Goal: Use online tool/utility: Utilize a website feature to perform a specific function

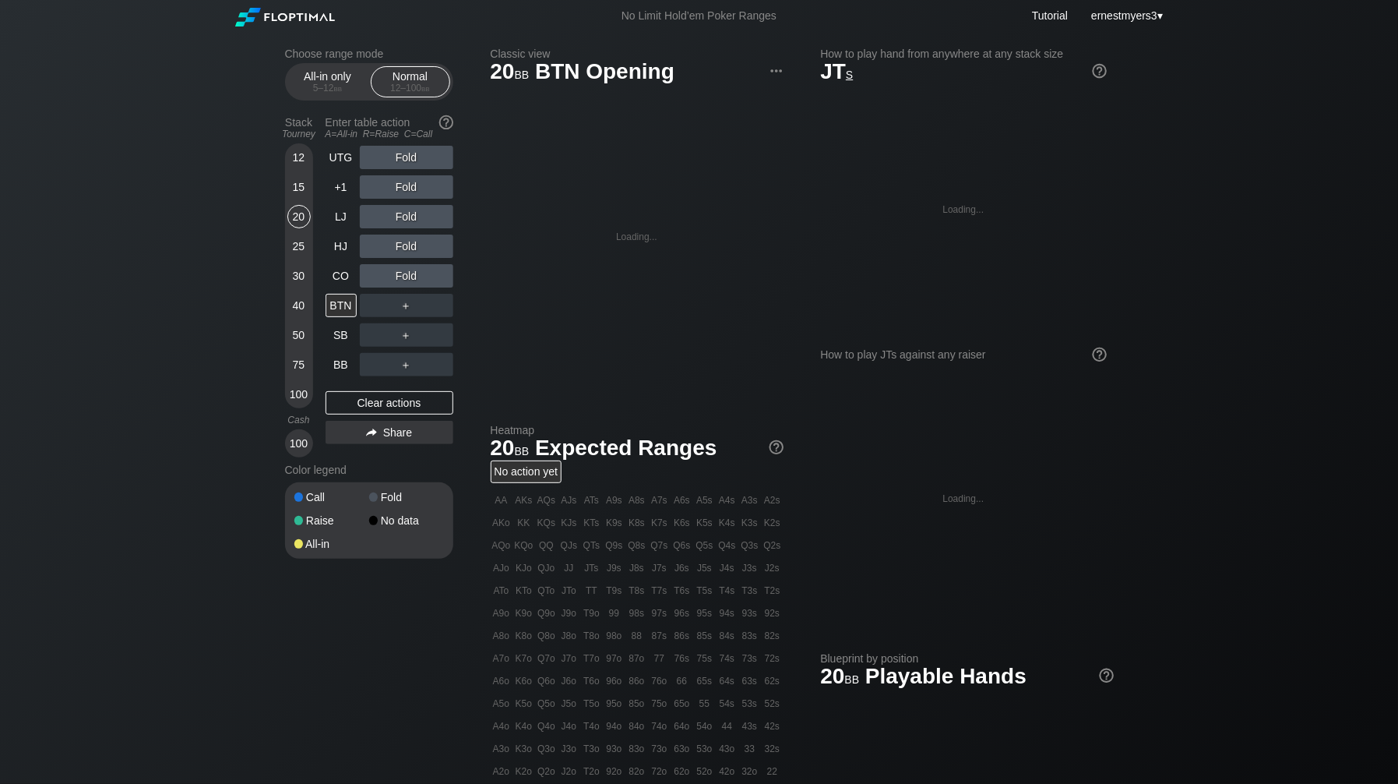
click at [286, 248] on div "12 15 20 25 30 40 50 75 100" at bounding box center [299, 275] width 28 height 265
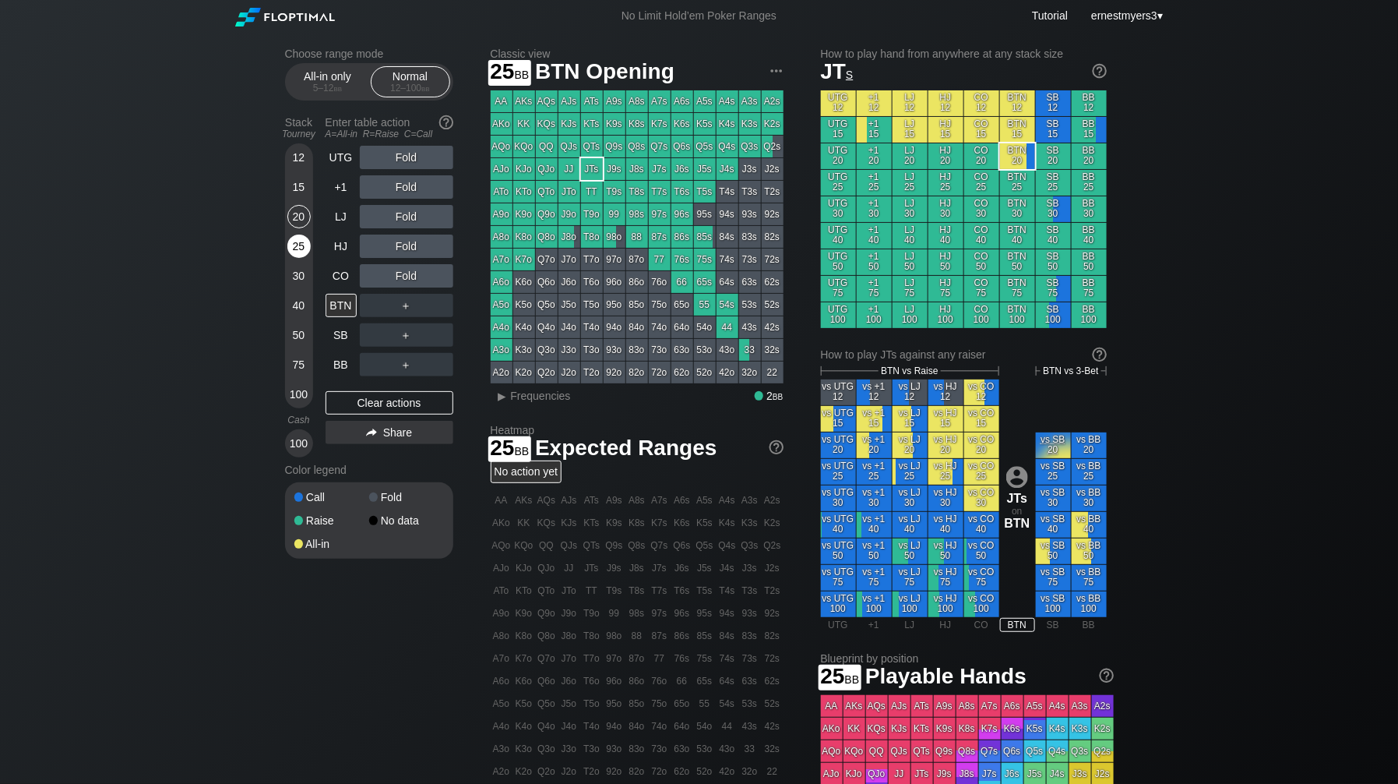
click at [291, 247] on div "25" at bounding box center [298, 245] width 23 height 23
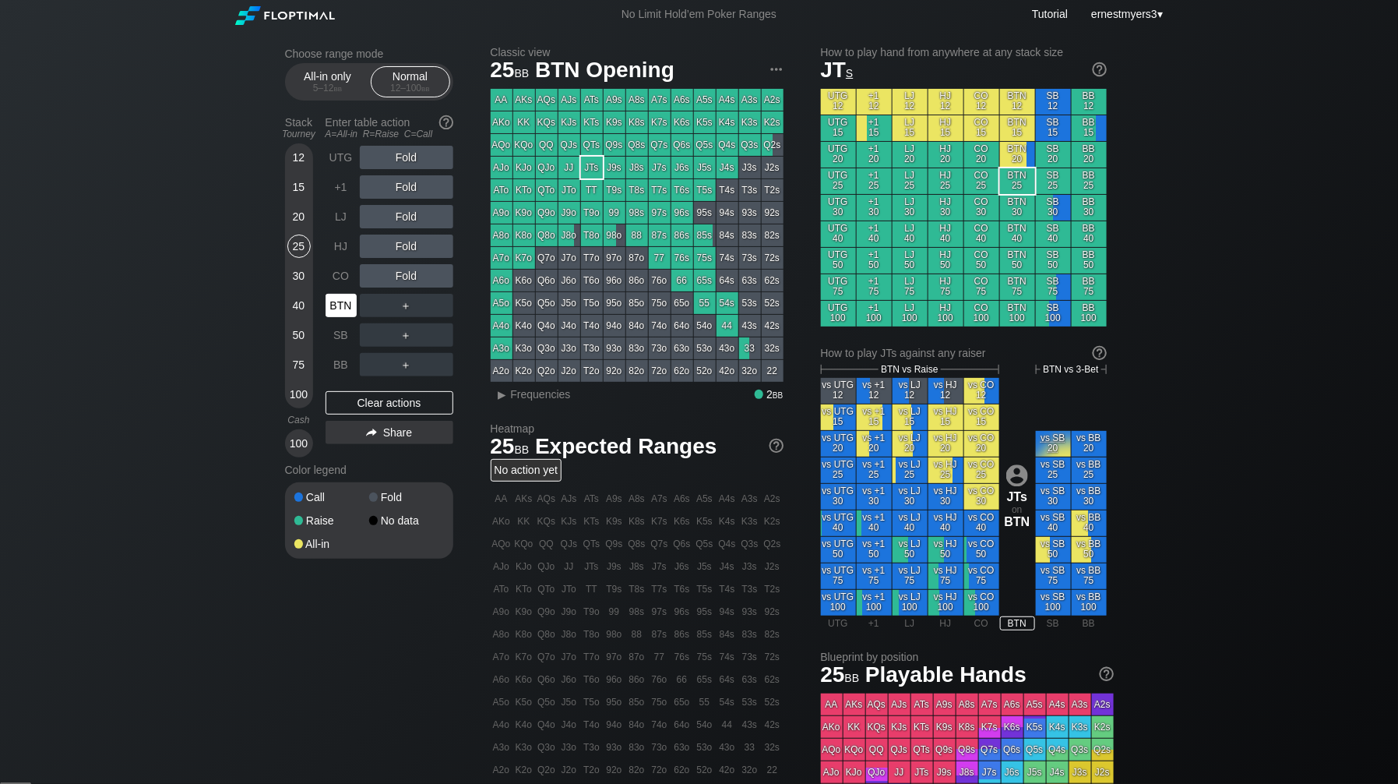
click at [335, 301] on div "BTN" at bounding box center [341, 305] width 31 height 23
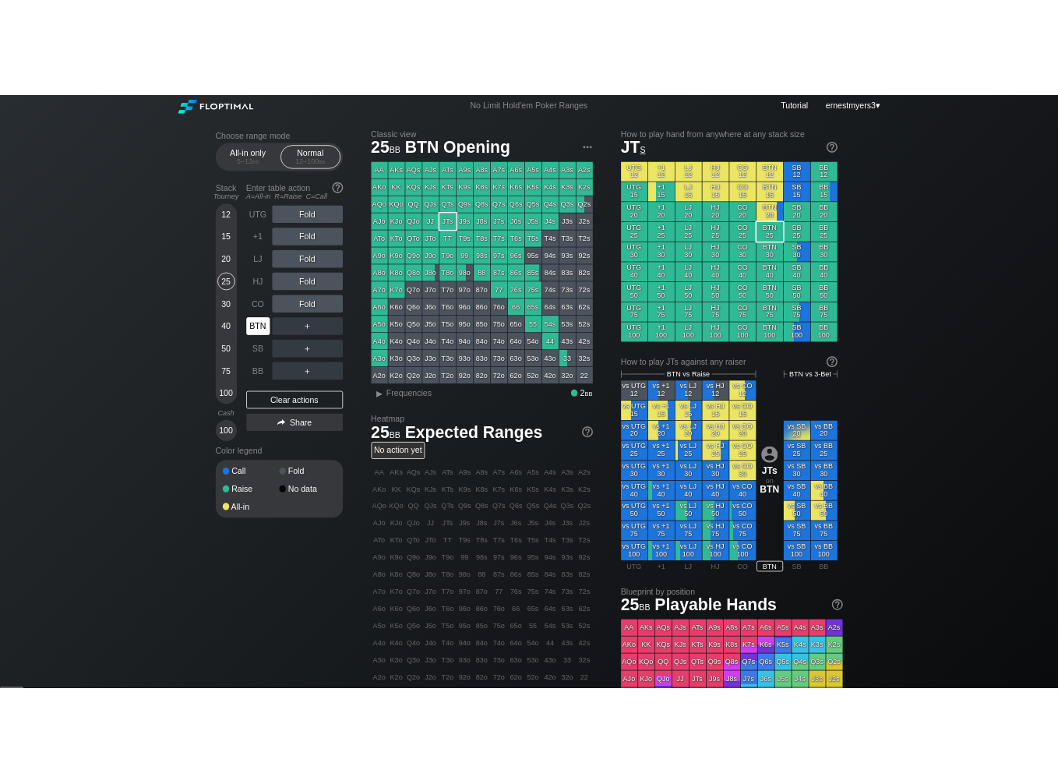
scroll to position [5, 0]
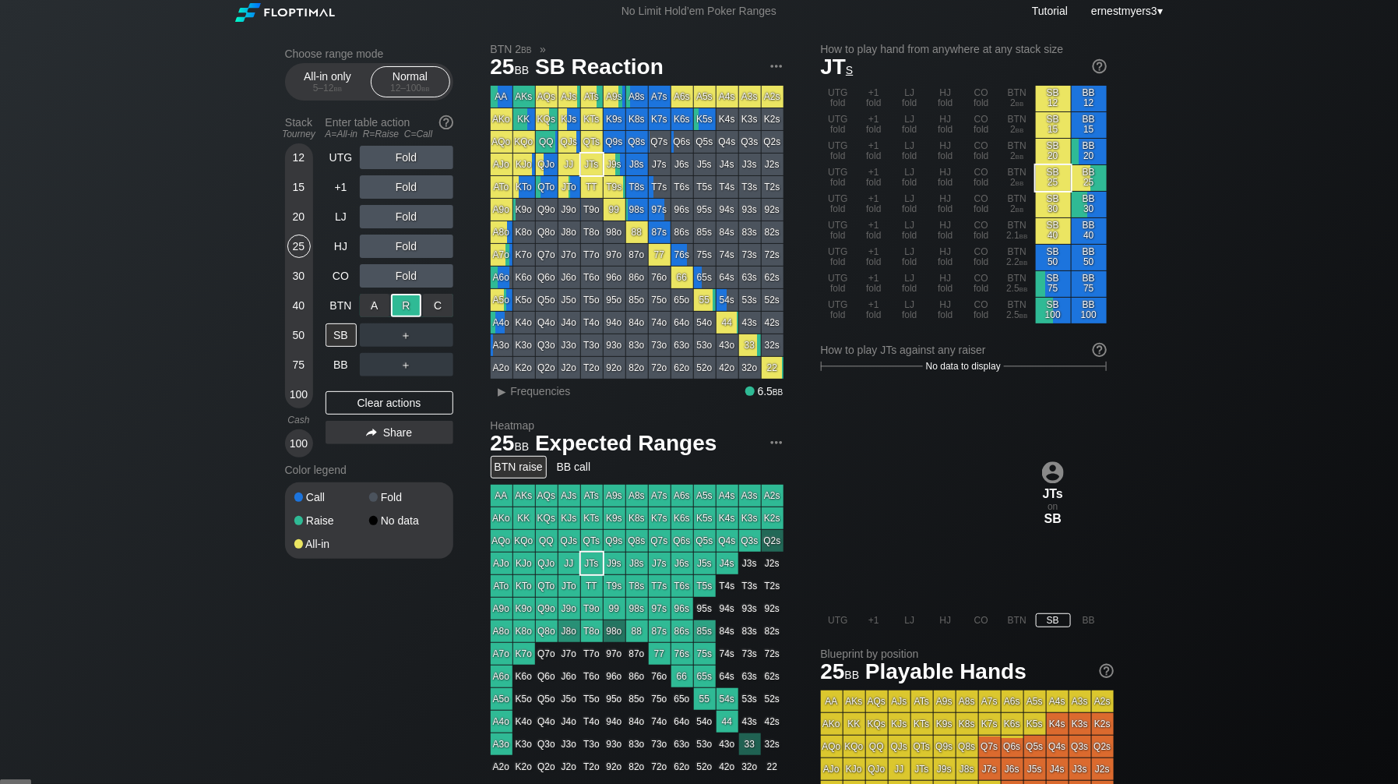
click at [409, 308] on div "R ✕" at bounding box center [406, 305] width 30 height 23
click at [401, 364] on div "R ✕" at bounding box center [406, 364] width 30 height 23
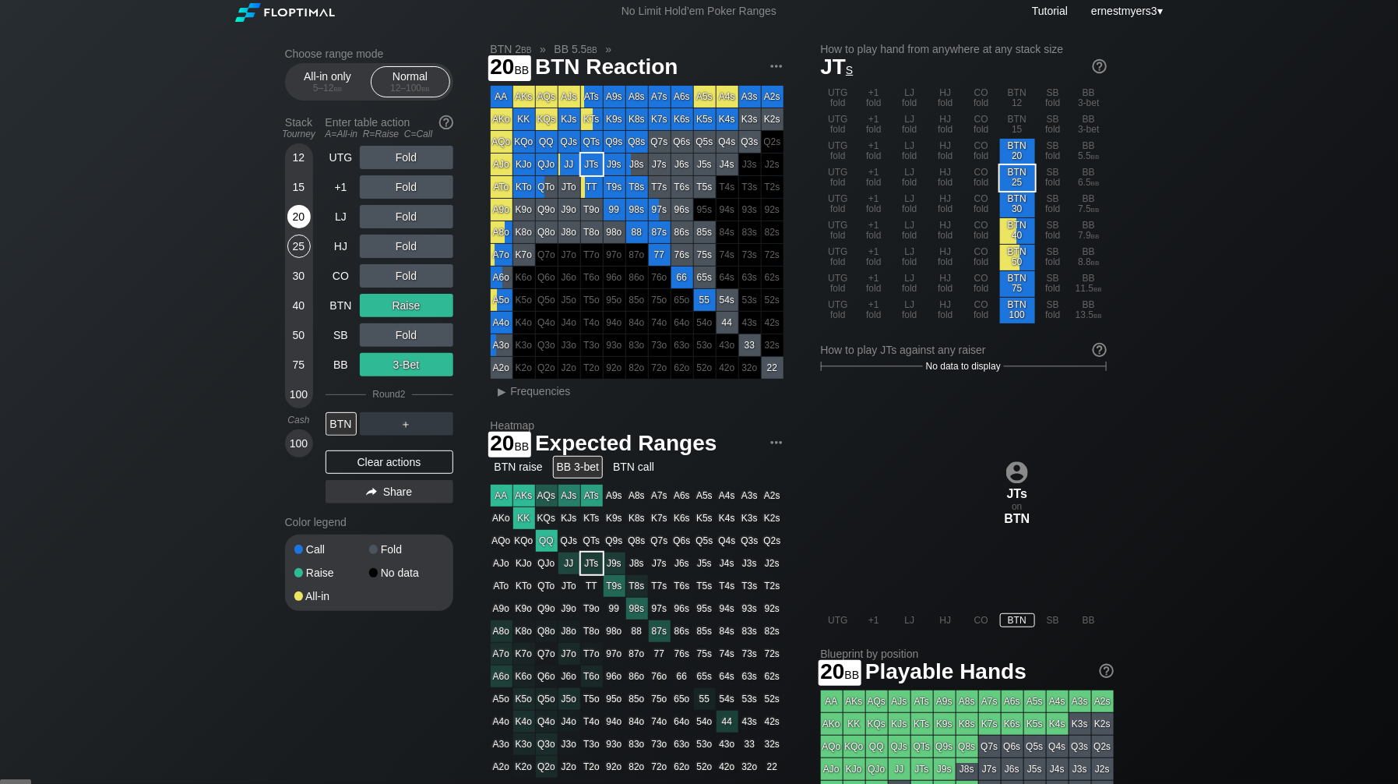
click at [294, 218] on div "20" at bounding box center [298, 216] width 23 height 23
click at [373, 449] on div "UTG Fold +1 Fold LJ Fold HJ Fold CO Fold BTN Raise SB Fold BB 3-Bet Round 2 BTN…" at bounding box center [390, 328] width 128 height 364
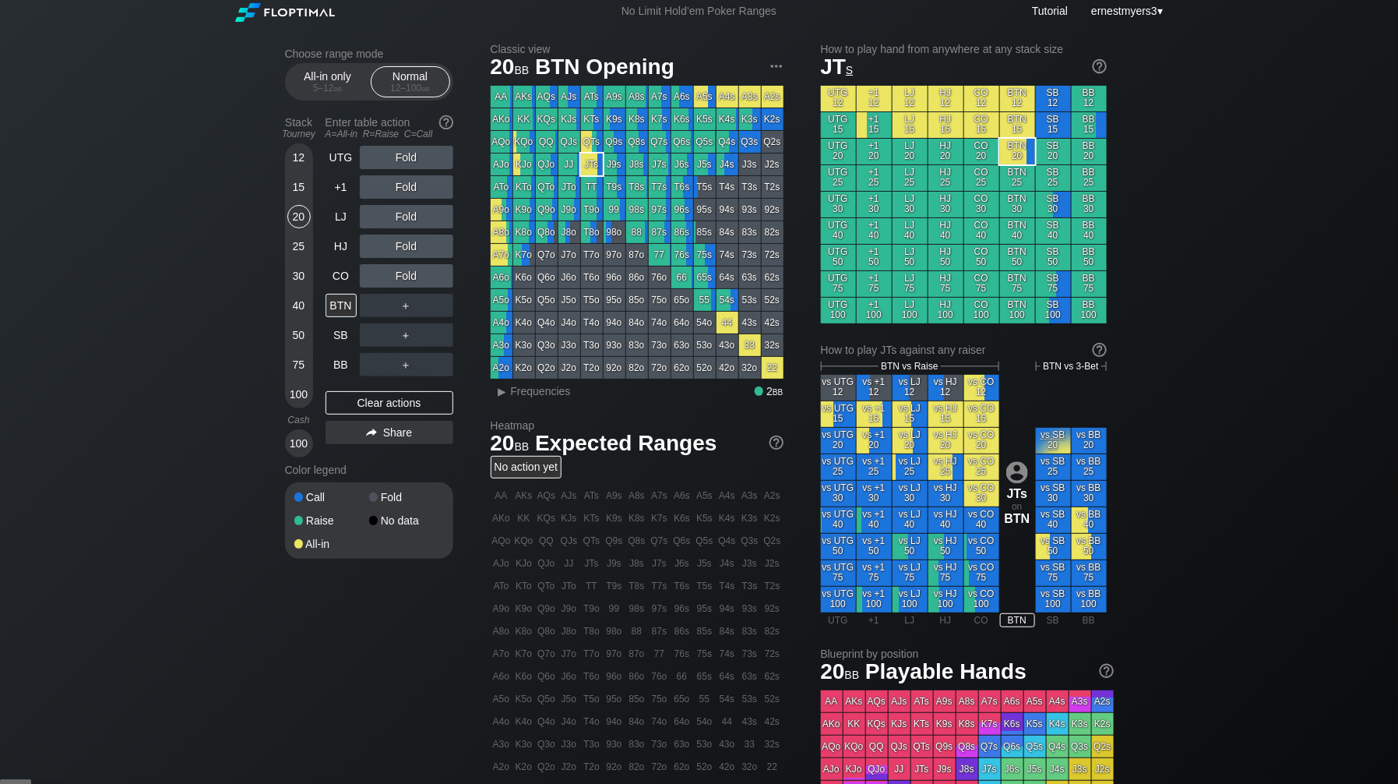
click at [377, 456] on div "UTG Fold +1 Fold LJ Fold HJ Fold CO Fold BTN ＋ SB ＋ BB ＋ Clear actions Share" at bounding box center [390, 302] width 128 height 312
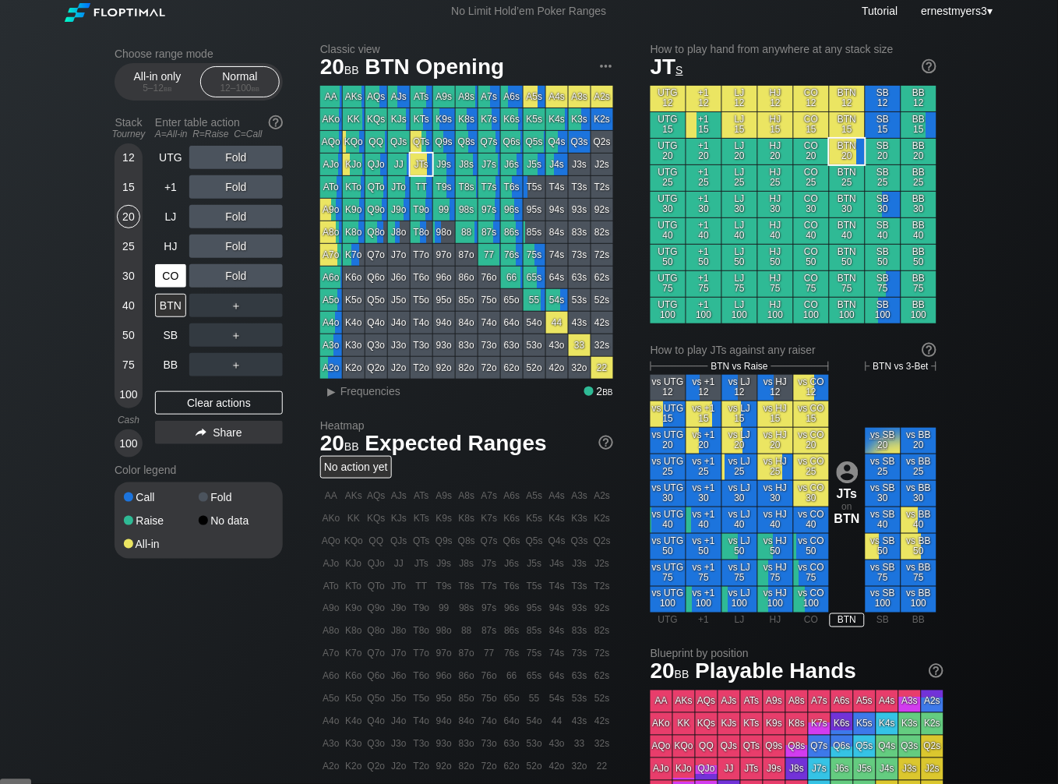
click at [174, 283] on div "CO" at bounding box center [170, 275] width 31 height 23
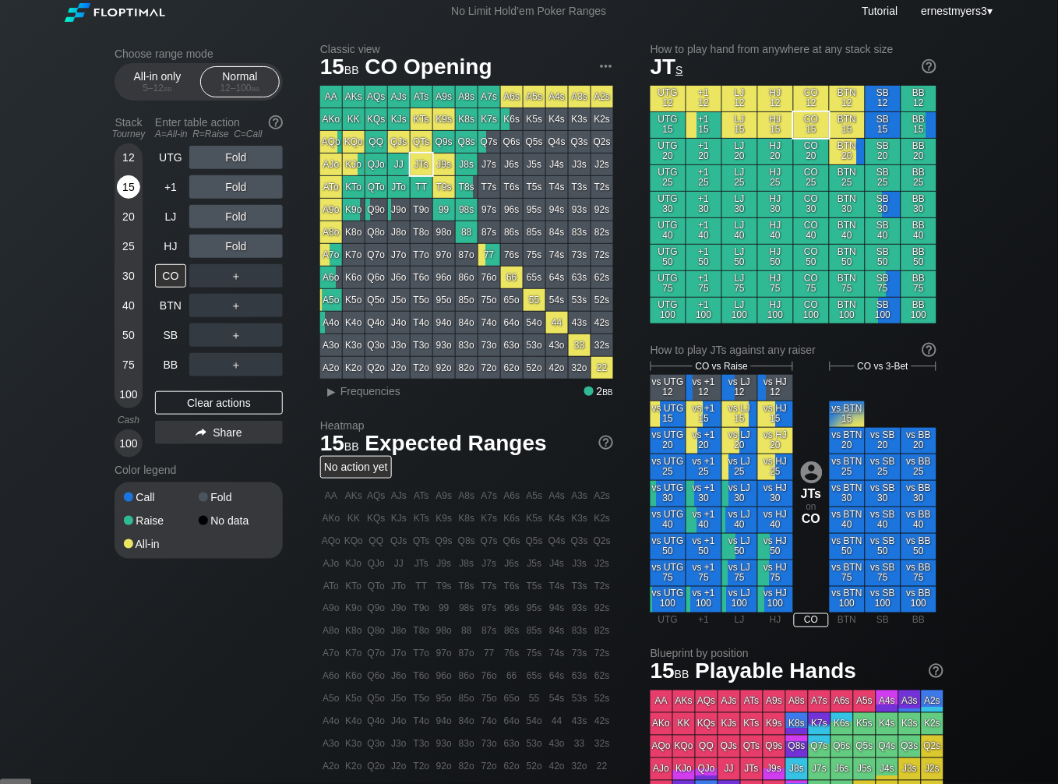
click at [130, 181] on div "15" at bounding box center [128, 186] width 23 height 23
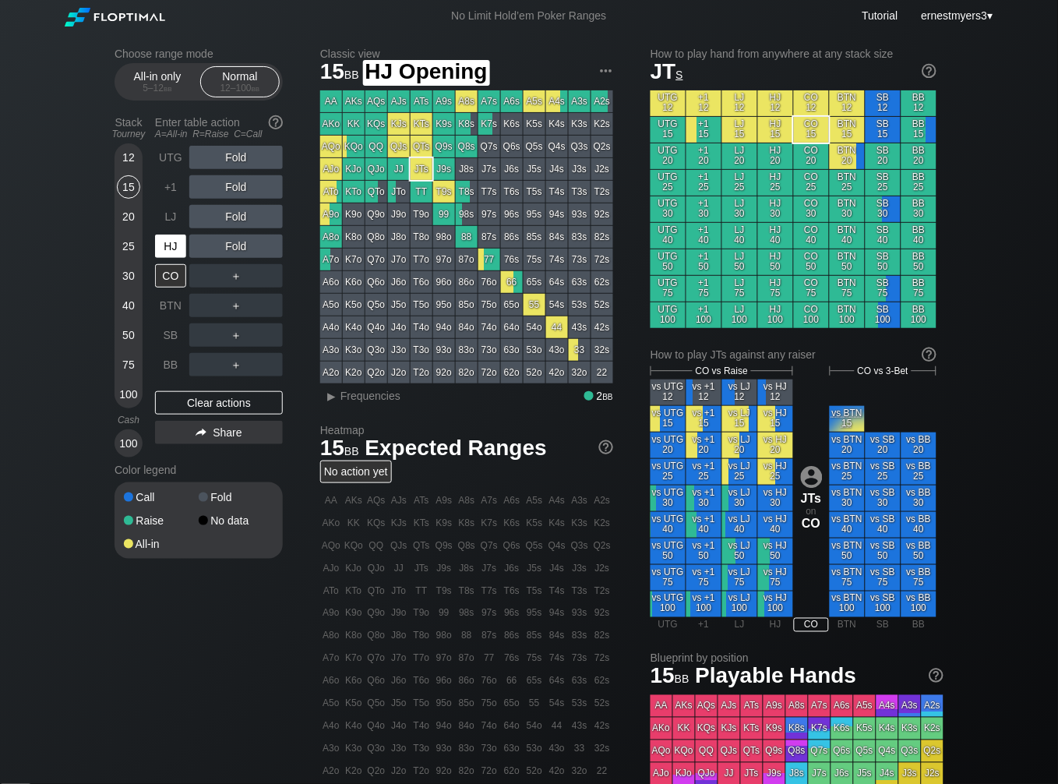
click at [179, 245] on div "HJ" at bounding box center [170, 245] width 31 height 23
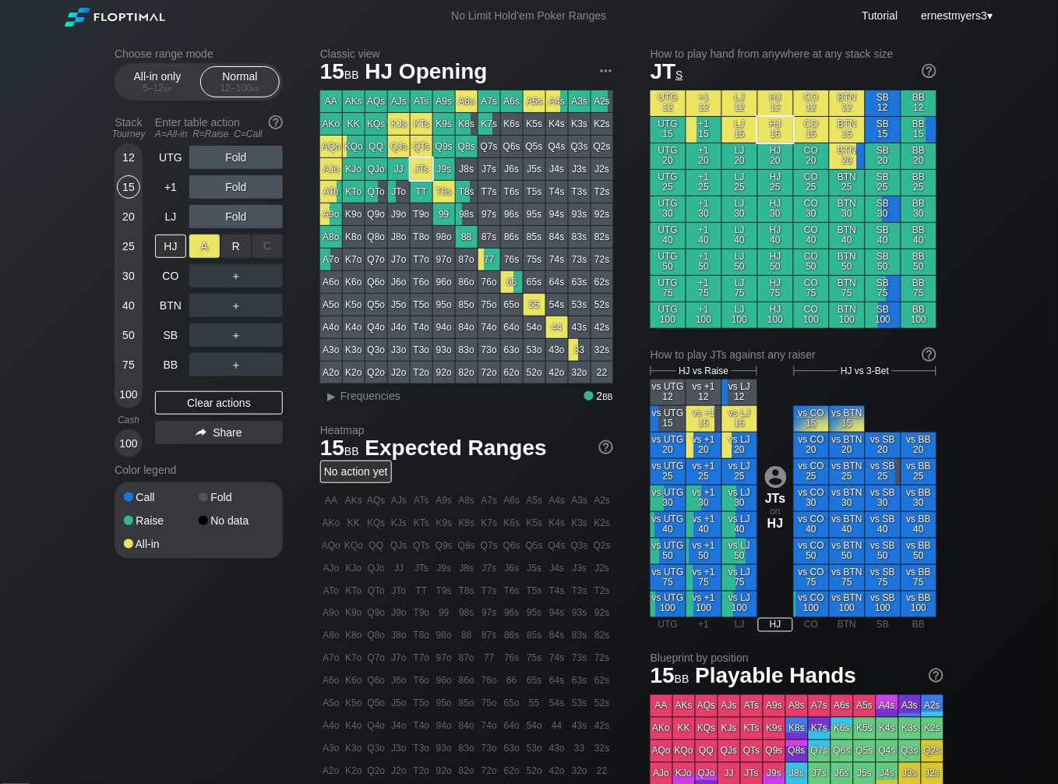
drag, startPoint x: 233, startPoint y: 245, endPoint x: 210, endPoint y: 244, distance: 23.4
click at [233, 245] on div "R ✕" at bounding box center [236, 245] width 30 height 23
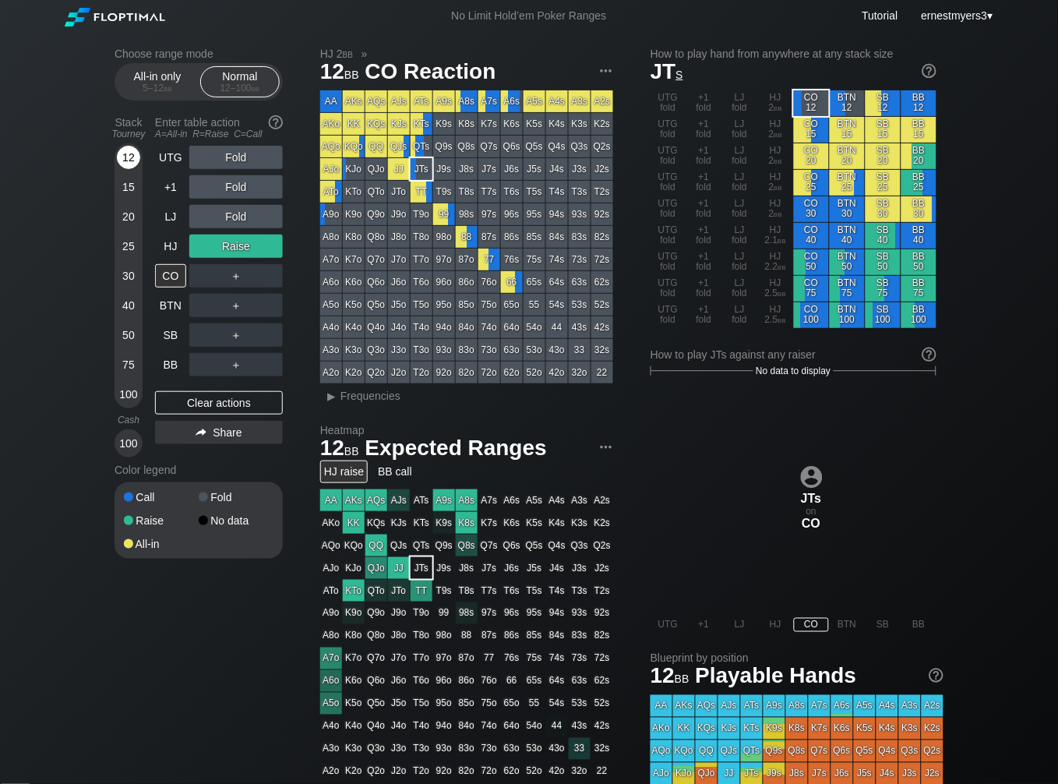
click at [125, 167] on div "12" at bounding box center [128, 157] width 23 height 23
click at [228, 400] on div "Clear actions" at bounding box center [219, 402] width 128 height 23
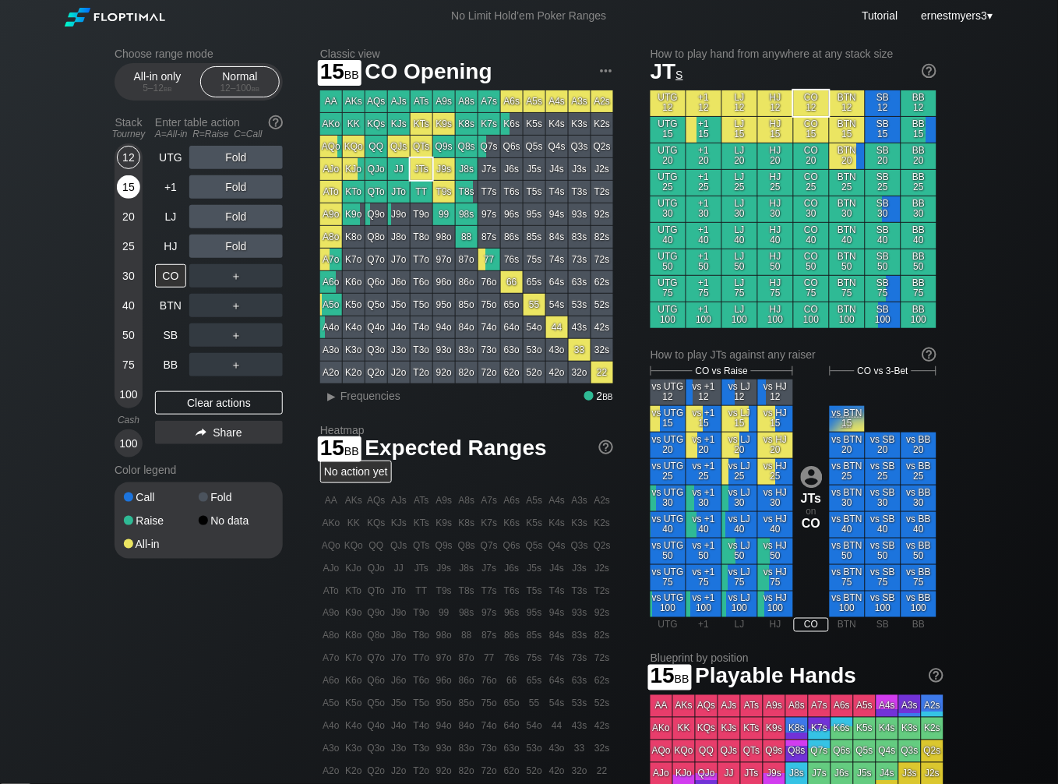
click at [135, 183] on div "15" at bounding box center [128, 186] width 23 height 23
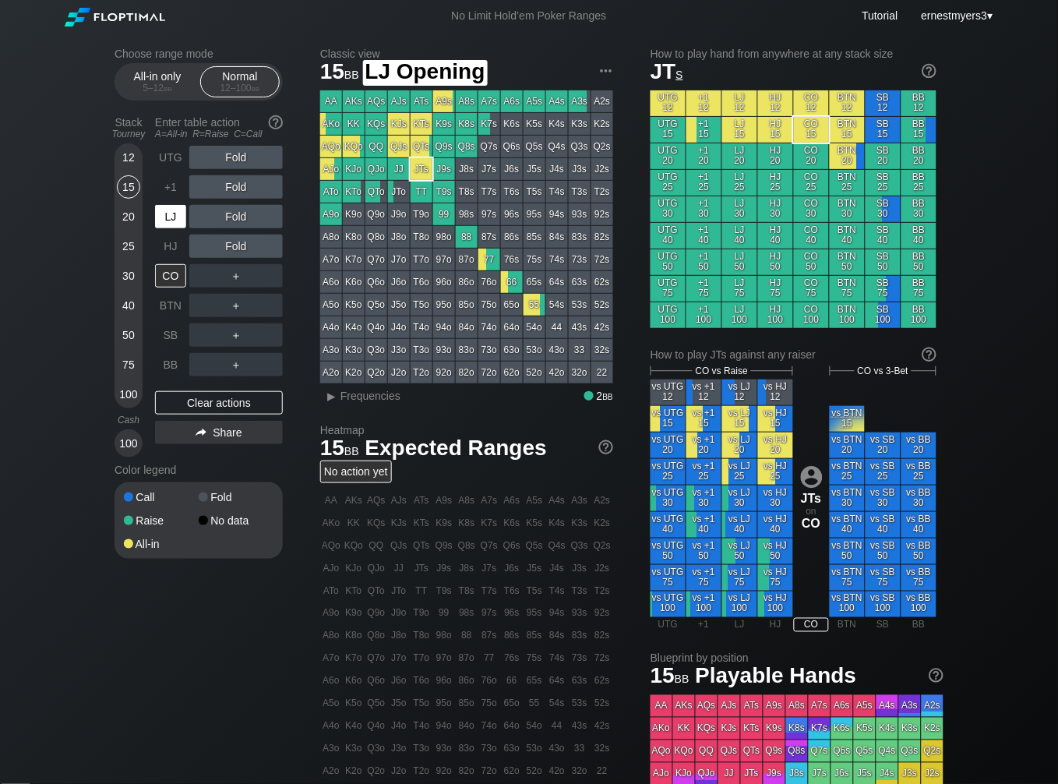
scroll to position [1, 0]
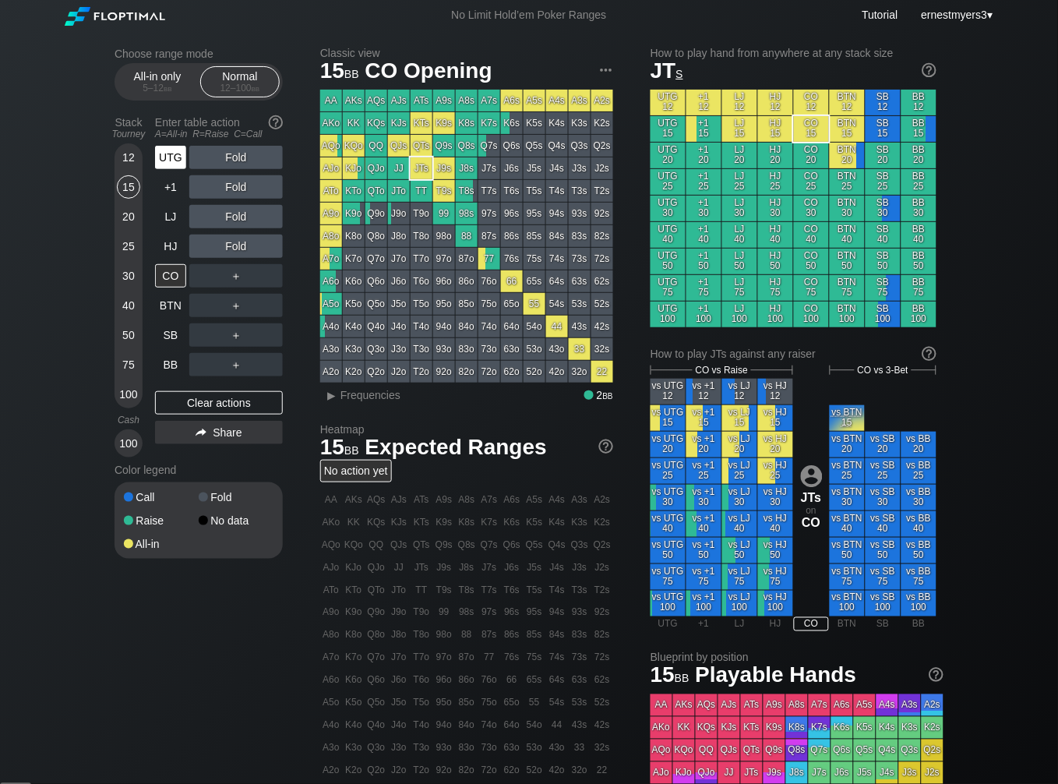
click at [155, 159] on div "UTG" at bounding box center [170, 157] width 31 height 23
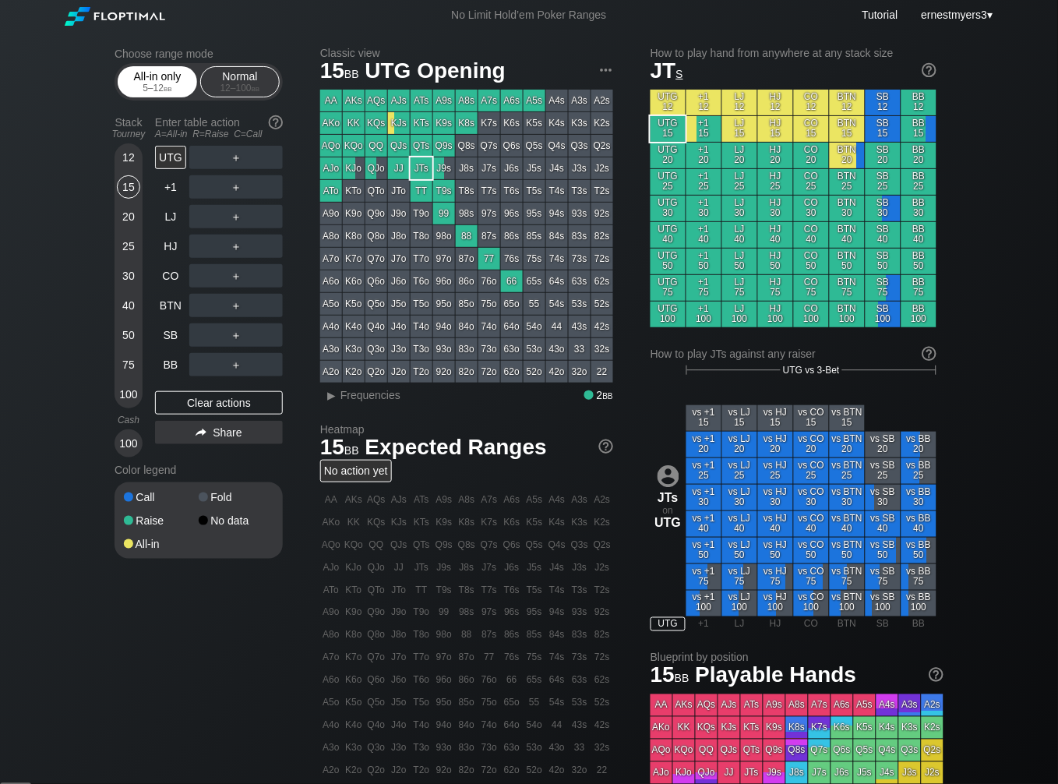
click at [146, 88] on div "5 – 12 bb" at bounding box center [157, 88] width 65 height 11
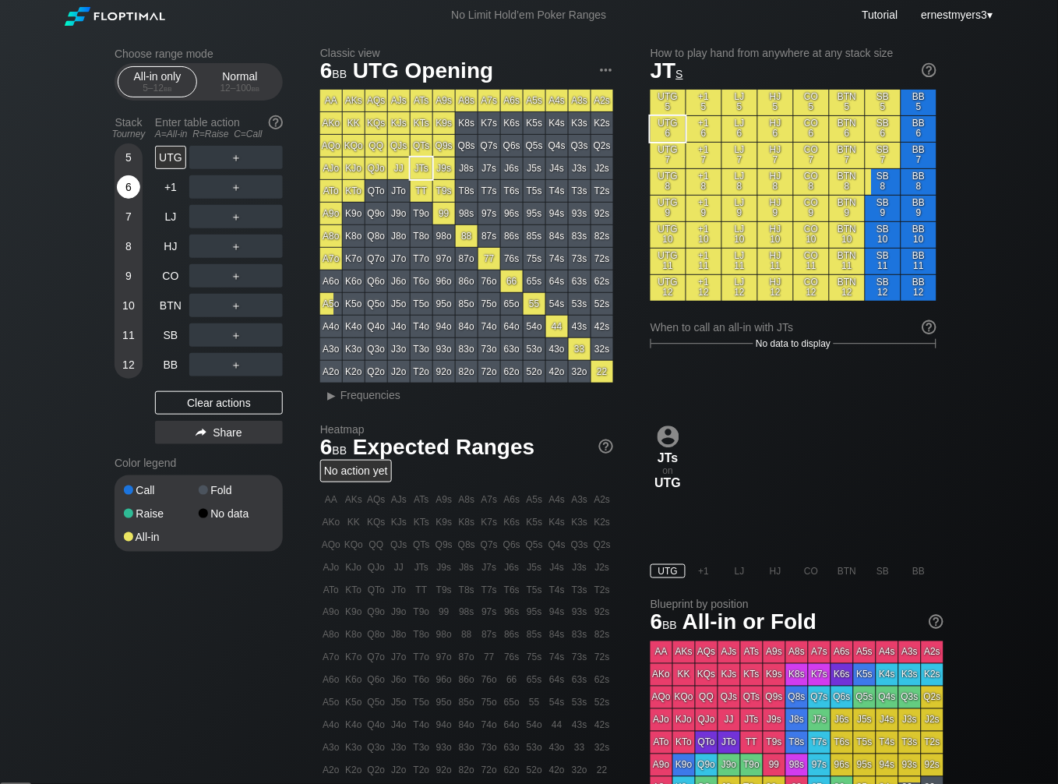
click at [130, 189] on div "6" at bounding box center [128, 186] width 23 height 23
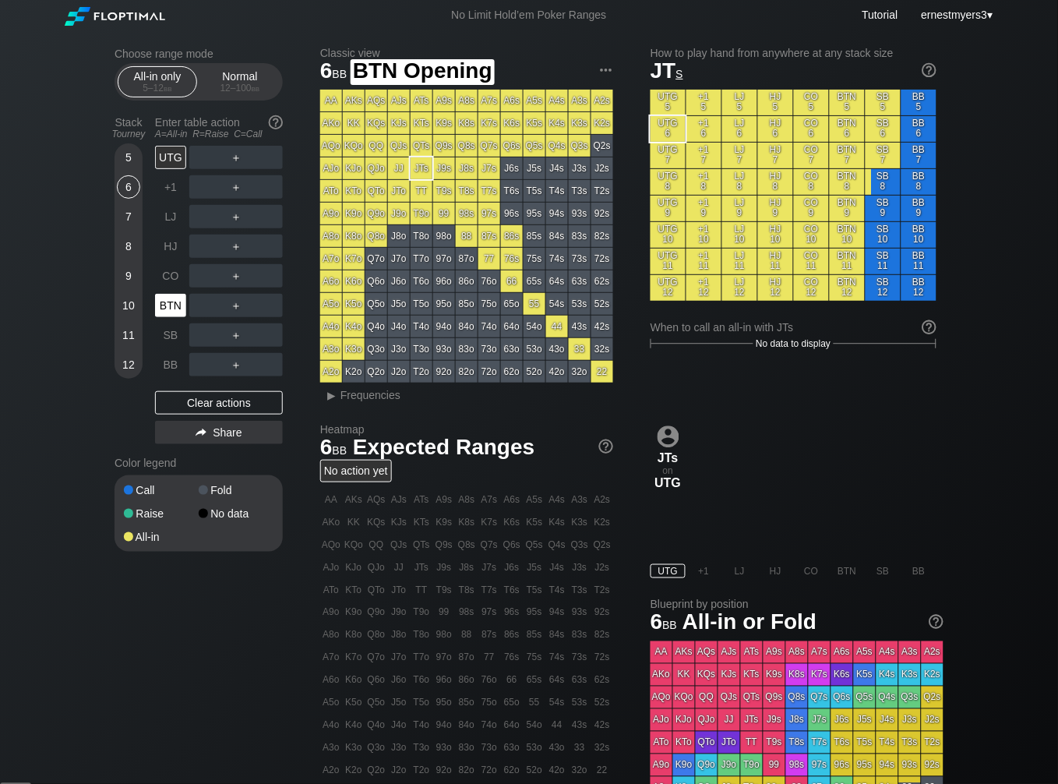
click at [164, 309] on div "BTN" at bounding box center [170, 305] width 31 height 23
